Goal: Information Seeking & Learning: Find specific fact

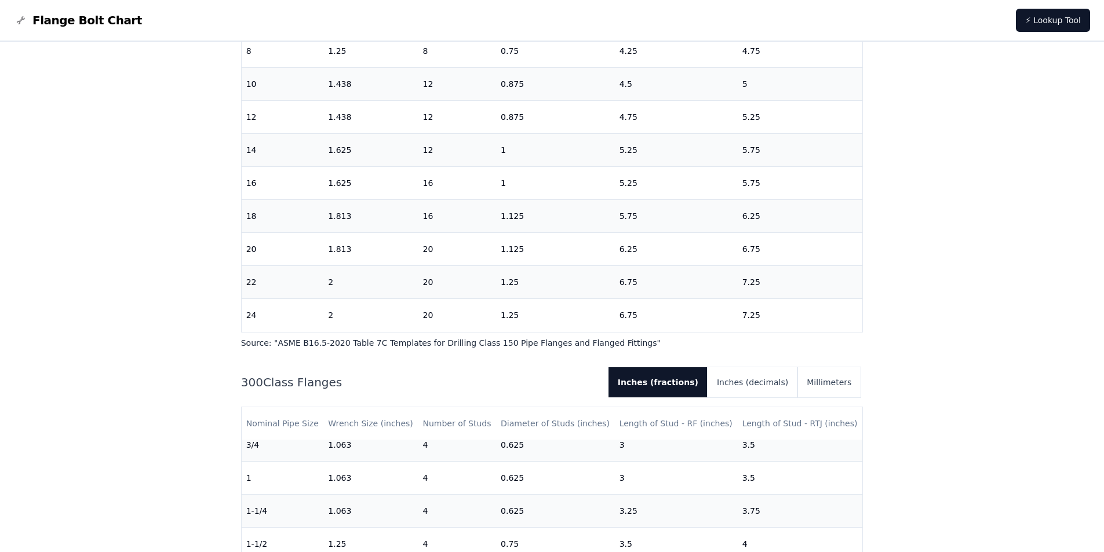
scroll to position [174, 0]
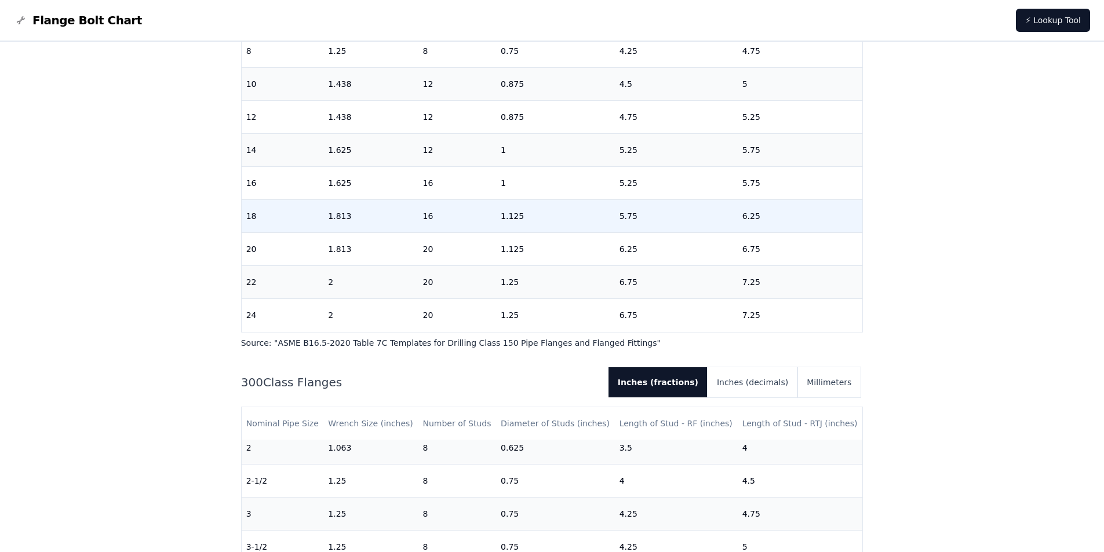
drag, startPoint x: 482, startPoint y: 350, endPoint x: 487, endPoint y: 212, distance: 138.0
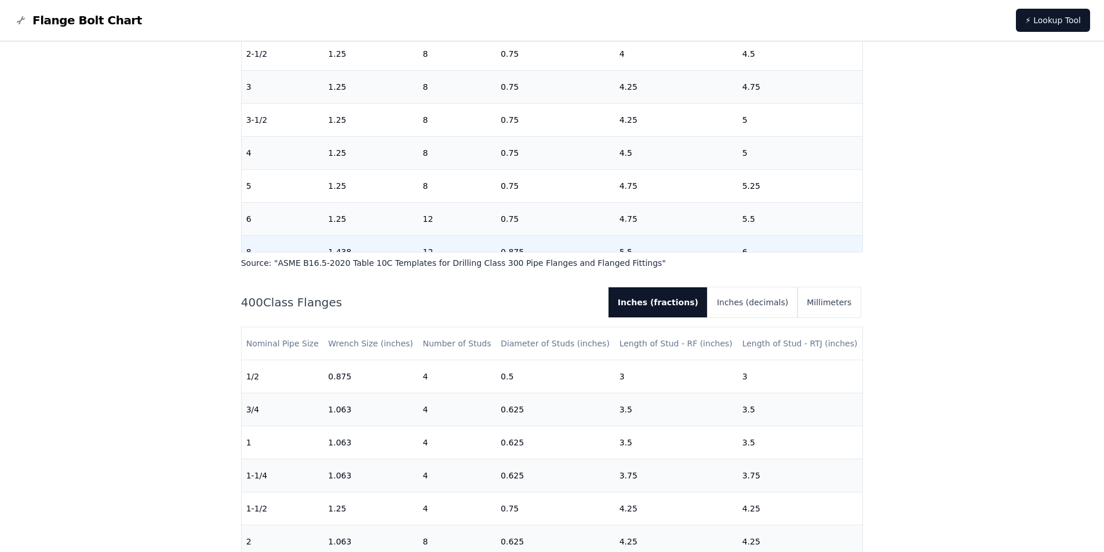
scroll to position [0, 0]
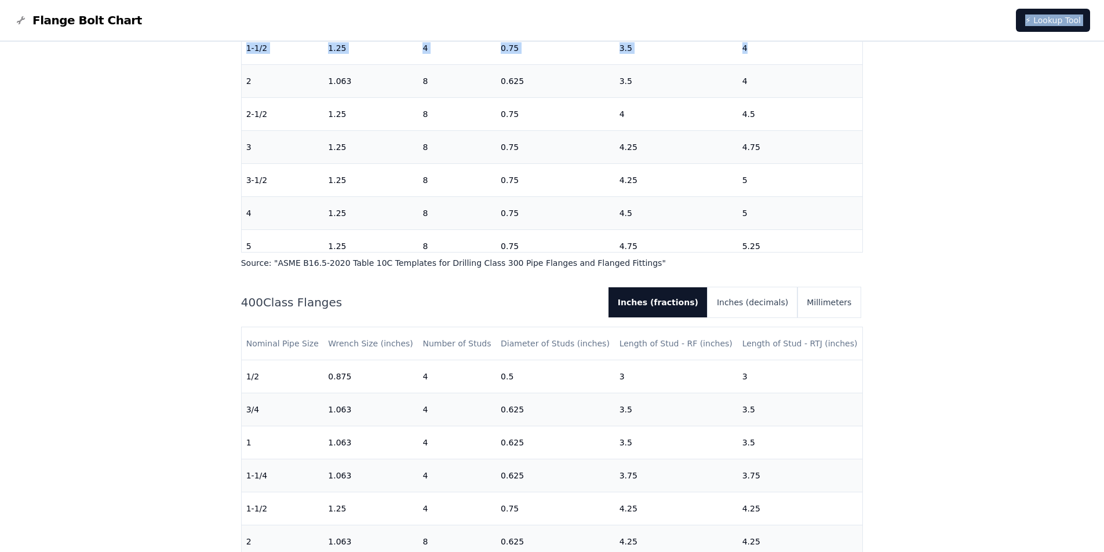
drag, startPoint x: 853, startPoint y: 53, endPoint x: 855, endPoint y: 41, distance: 11.6
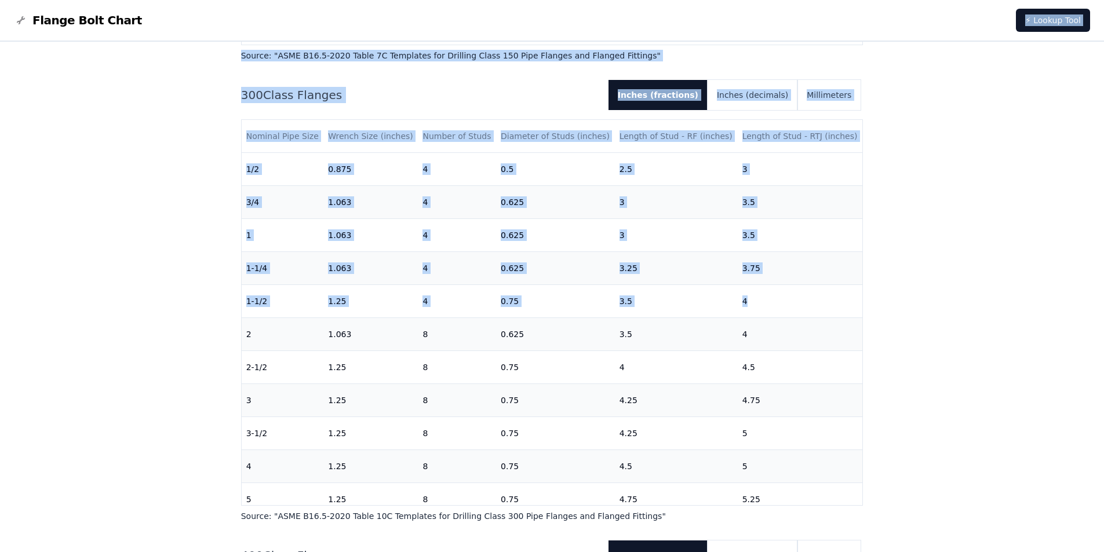
scroll to position [765, 0]
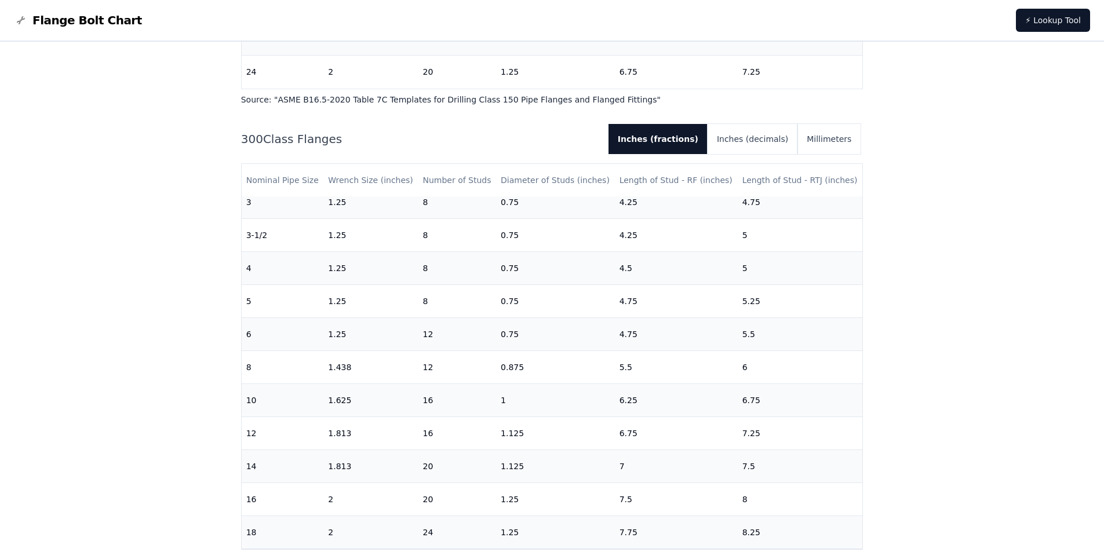
scroll to position [350, 0]
click at [836, 138] on button "Millimeters" at bounding box center [828, 139] width 63 height 30
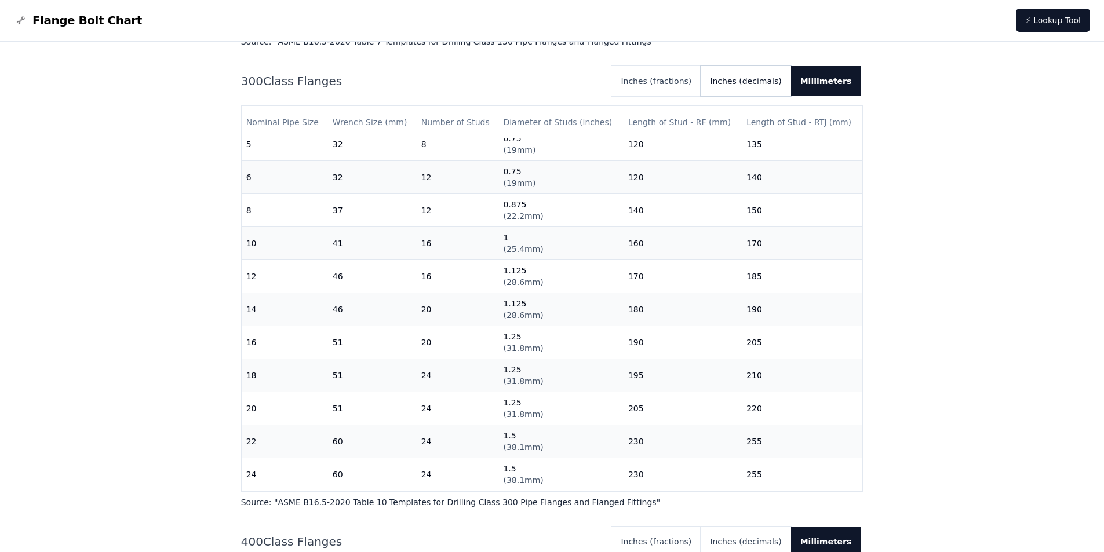
click at [763, 81] on button "Inches (decimals)" at bounding box center [746, 81] width 90 height 30
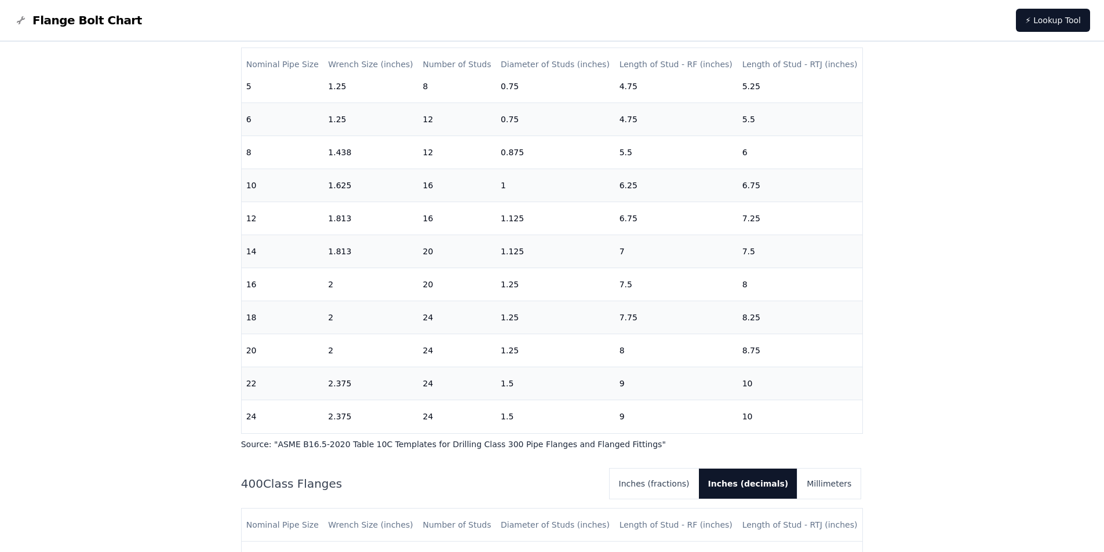
scroll to position [823, 0]
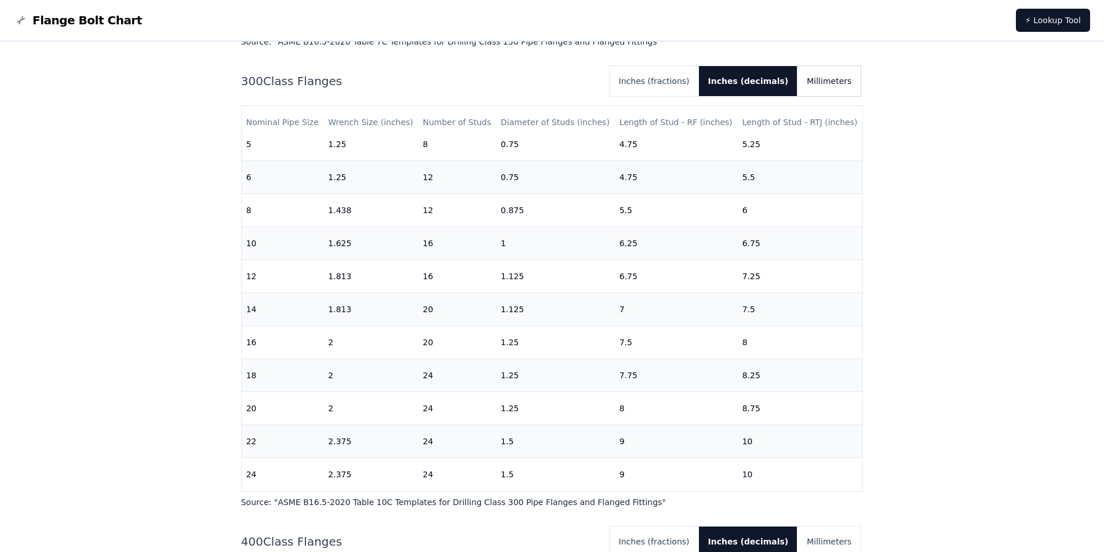
click at [855, 81] on button "Millimeters" at bounding box center [828, 81] width 63 height 30
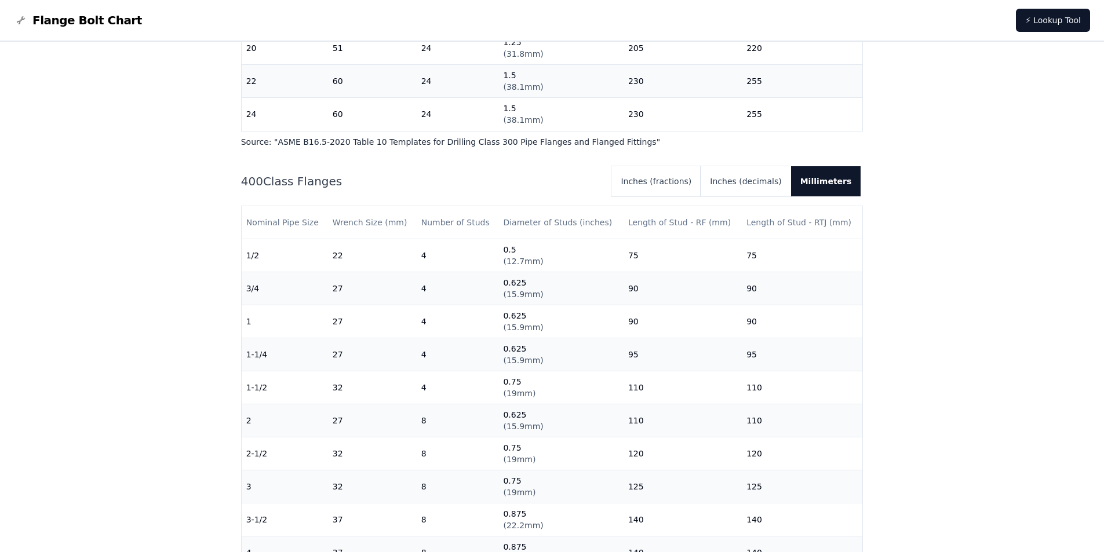
scroll to position [997, 0]
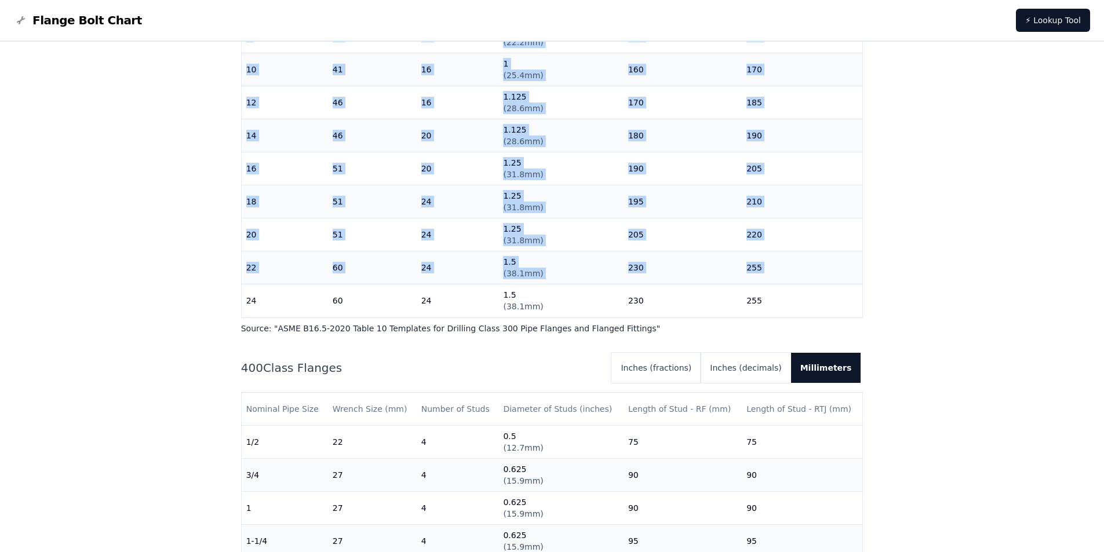
drag, startPoint x: 246, startPoint y: 291, endPoint x: 842, endPoint y: 311, distance: 596.6
click at [825, 312] on div "Nominal Pipe Size Wrench Size (mm) Number of Studs Diameter of Studs (inches) L…" at bounding box center [552, 125] width 622 height 386
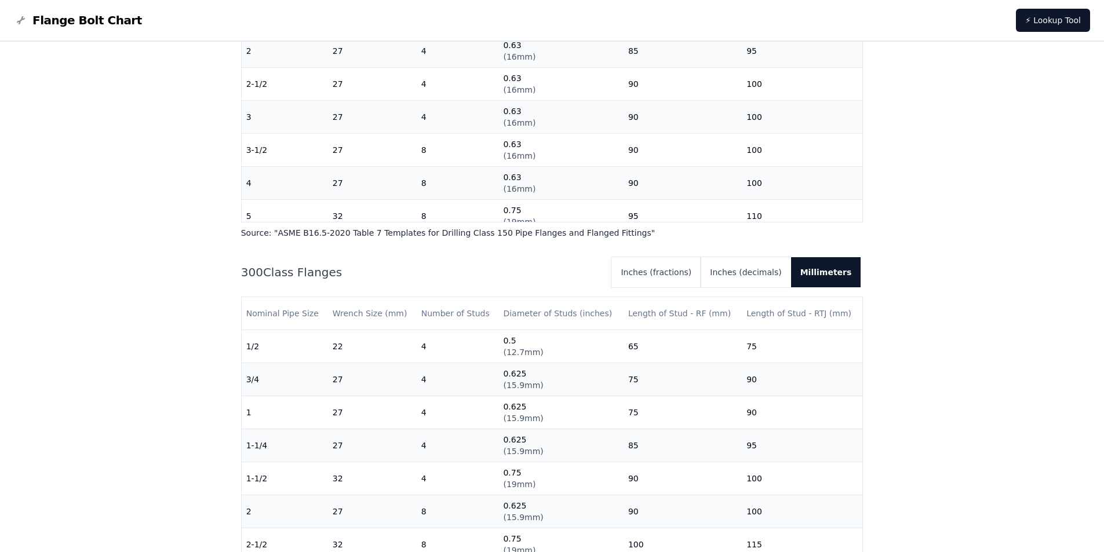
scroll to position [591, 0]
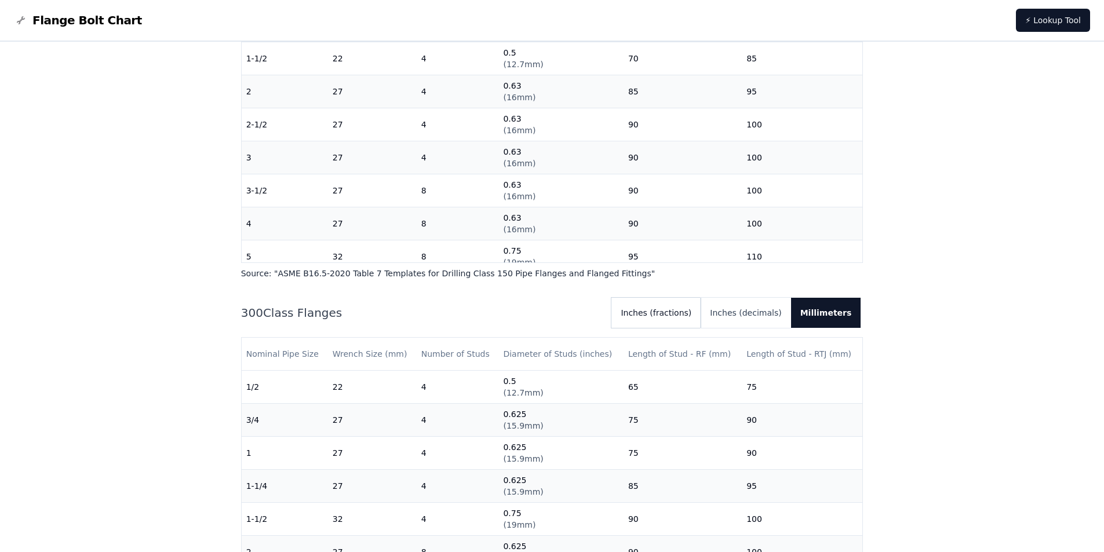
click at [670, 316] on button "Inches (fractions)" at bounding box center [655, 313] width 89 height 30
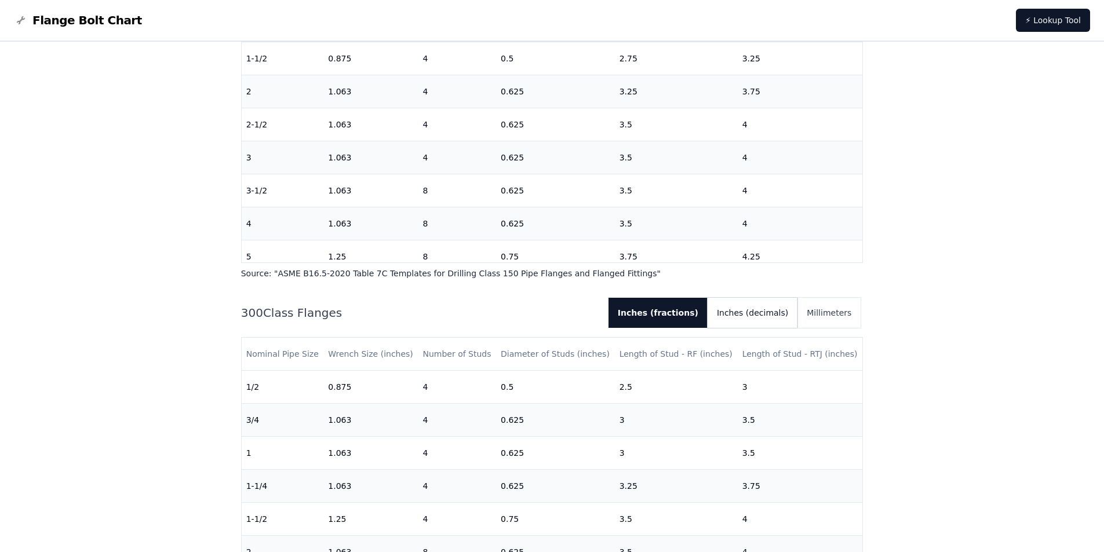
click at [774, 314] on button "Inches (decimals)" at bounding box center [752, 313] width 90 height 30
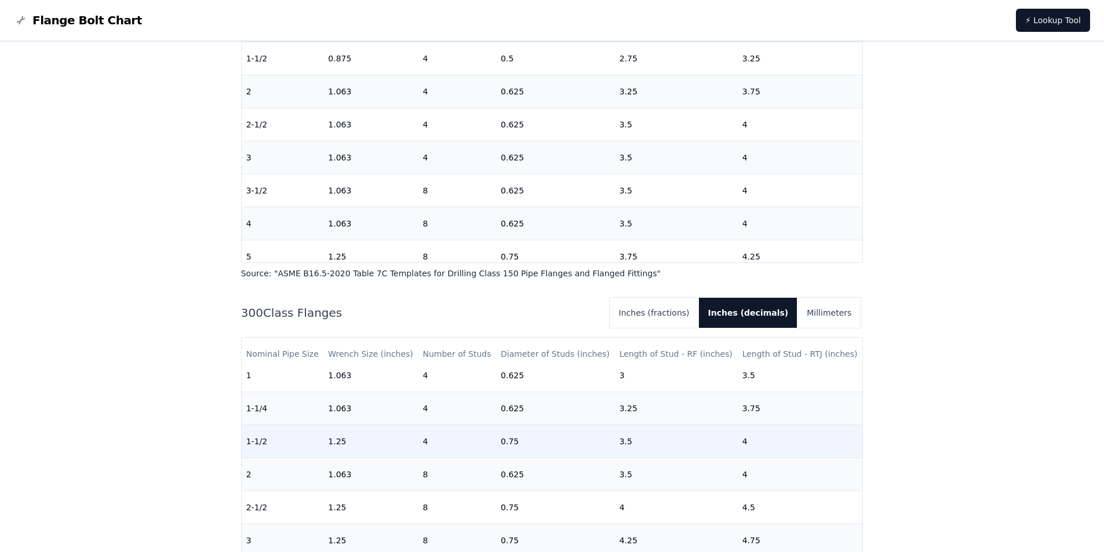
scroll to position [58, 0]
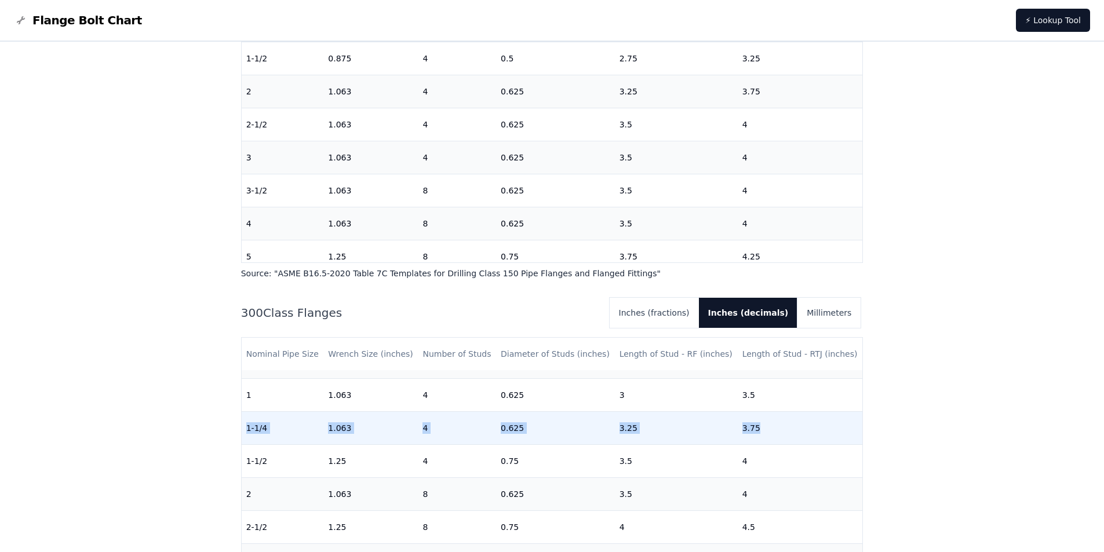
drag, startPoint x: 245, startPoint y: 428, endPoint x: 815, endPoint y: 443, distance: 570.4
click at [815, 443] on tr "1-1/4 1.063 4 0.625 3.25 3.75" at bounding box center [552, 428] width 621 height 33
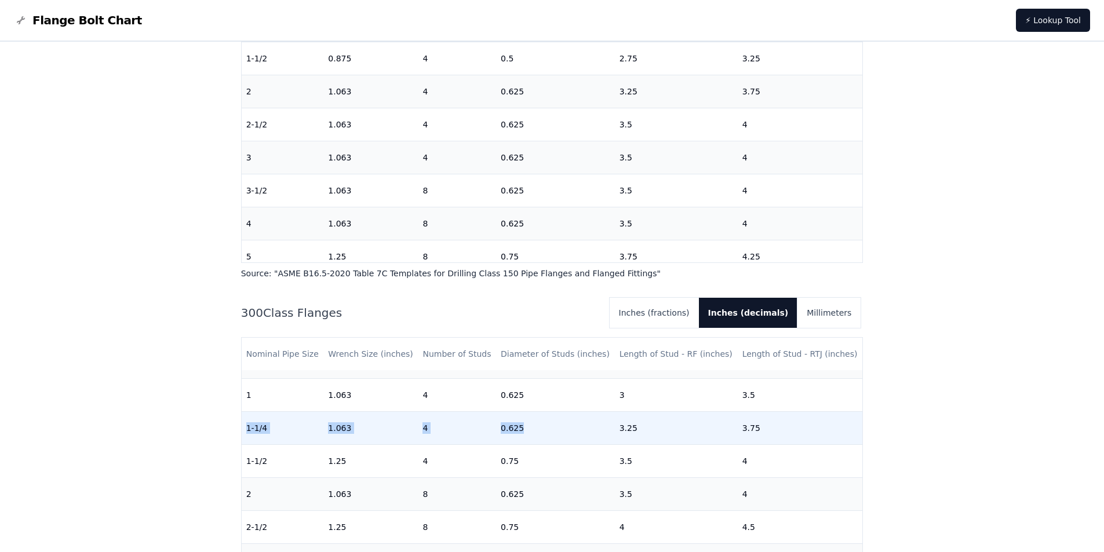
drag, startPoint x: 244, startPoint y: 431, endPoint x: 601, endPoint y: 415, distance: 357.2
click at [591, 421] on tr "1-1/4 1.063 4 0.625 3.25 3.75" at bounding box center [552, 428] width 621 height 33
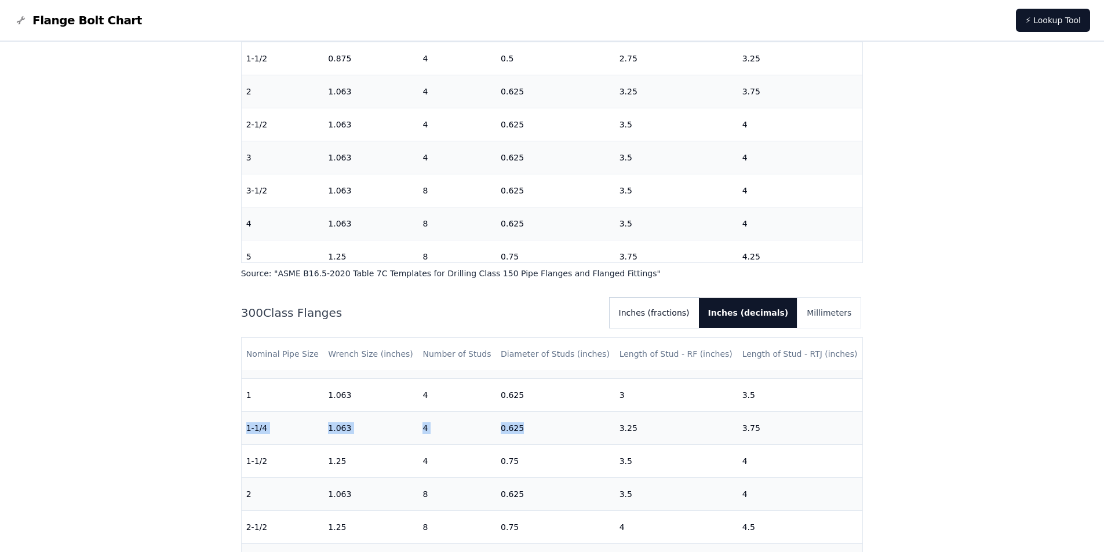
click at [683, 322] on button "Inches (fractions)" at bounding box center [654, 313] width 89 height 30
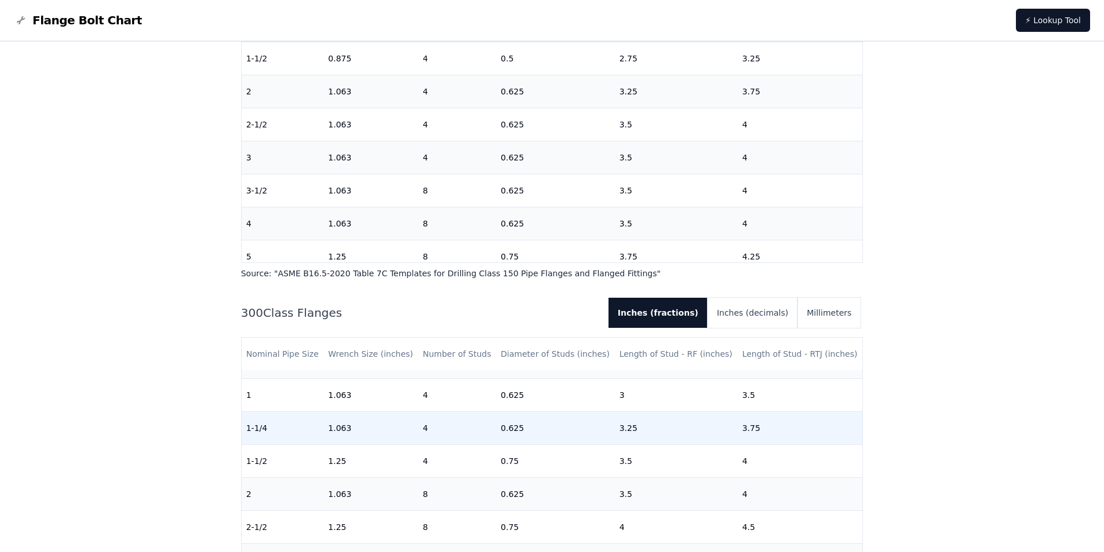
click at [623, 440] on td "3.25" at bounding box center [676, 428] width 123 height 33
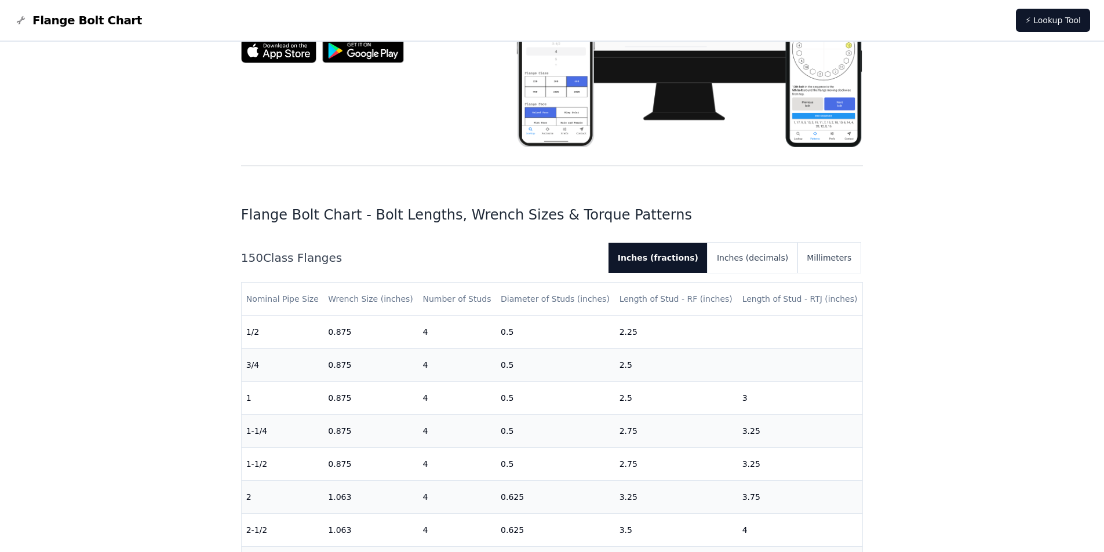
scroll to position [0, 0]
